Goal: Information Seeking & Learning: Learn about a topic

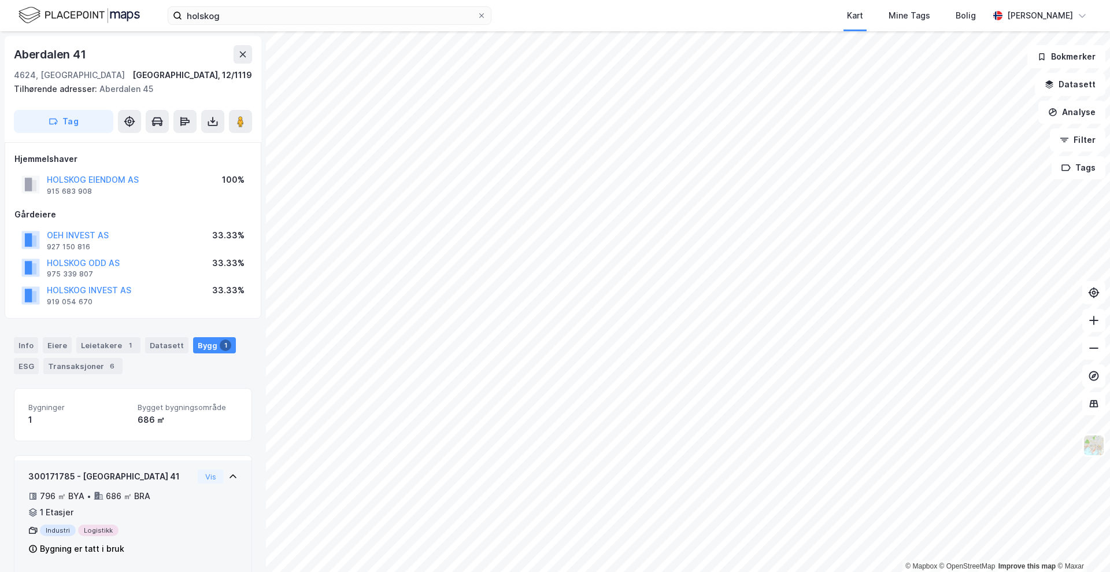
scroll to position [46, 0]
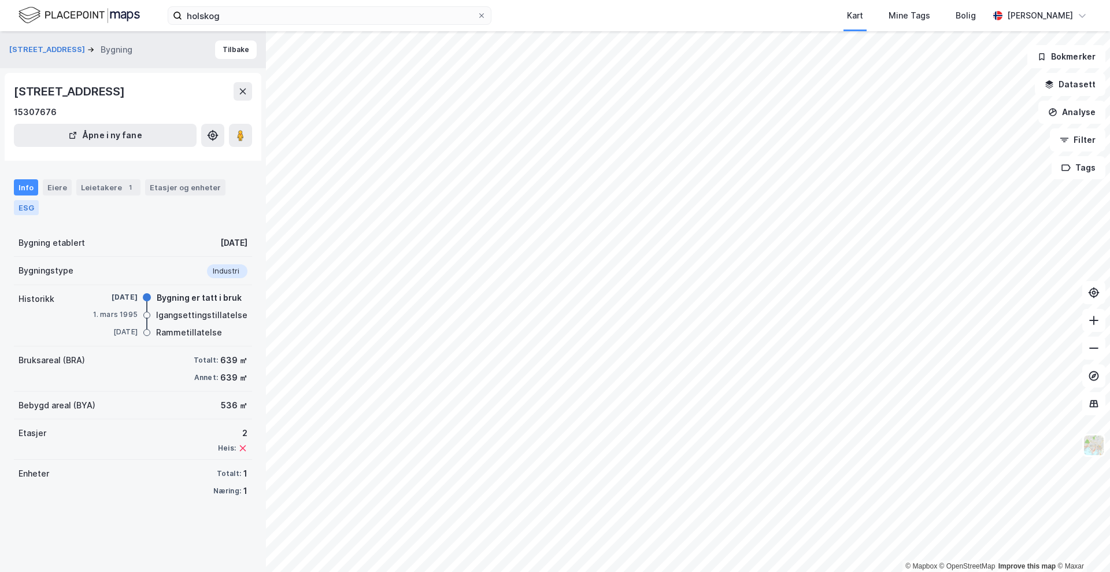
click at [21, 209] on div "ESG" at bounding box center [26, 207] width 25 height 15
